Goal: Check status: Check status

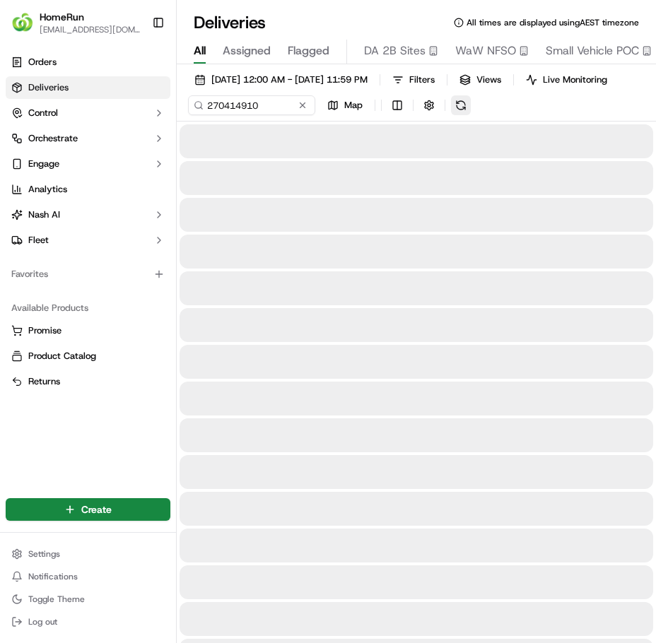
type input "270414910"
click at [506, 119] on div "[DATE] 12:00 AM - [DATE] 11:59 PM Filters Views Live Monitoring 270414910 Map" at bounding box center [416, 96] width 479 height 52
click at [465, 115] on button at bounding box center [461, 105] width 20 height 20
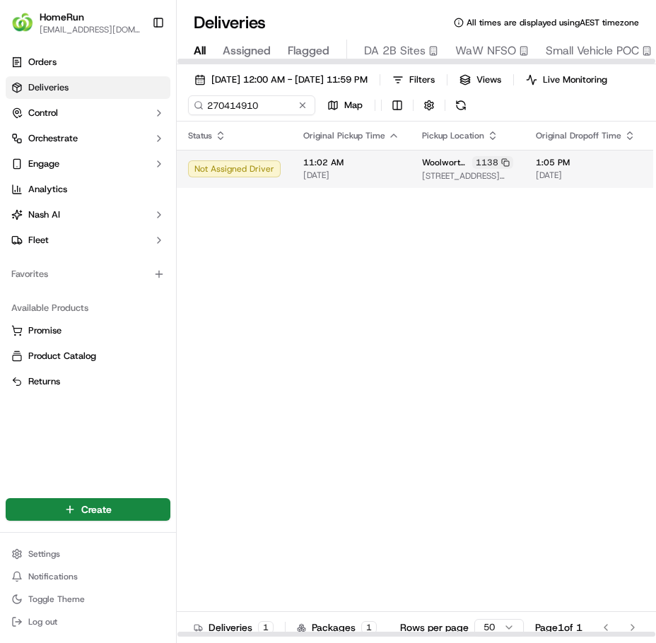
click at [363, 168] on span "11:02 AM" at bounding box center [351, 162] width 96 height 11
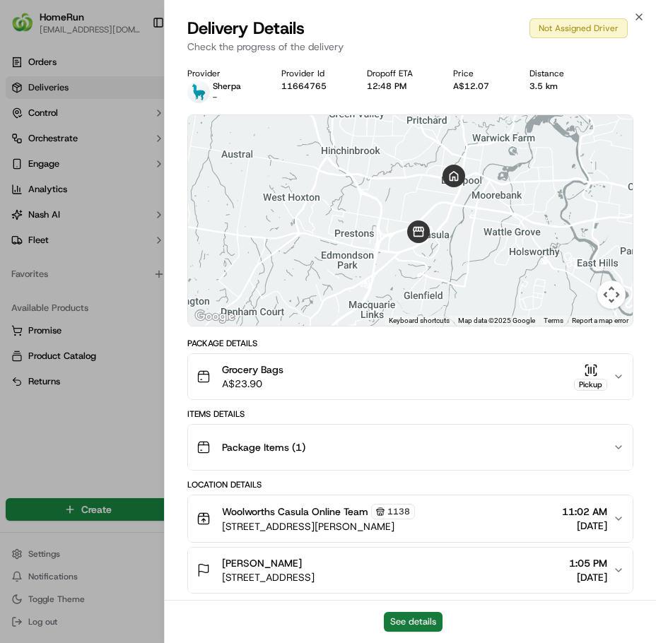
click at [417, 617] on button "See details" at bounding box center [413, 622] width 59 height 20
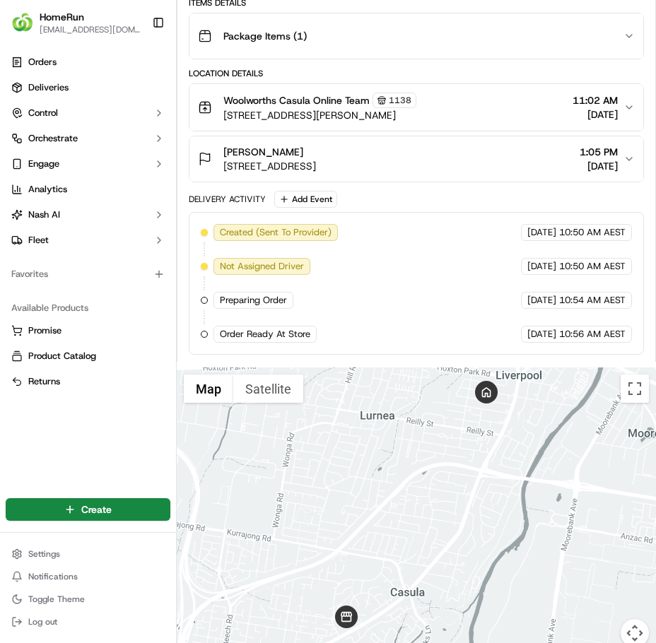
scroll to position [696, 0]
